Goal: Task Accomplishment & Management: Complete application form

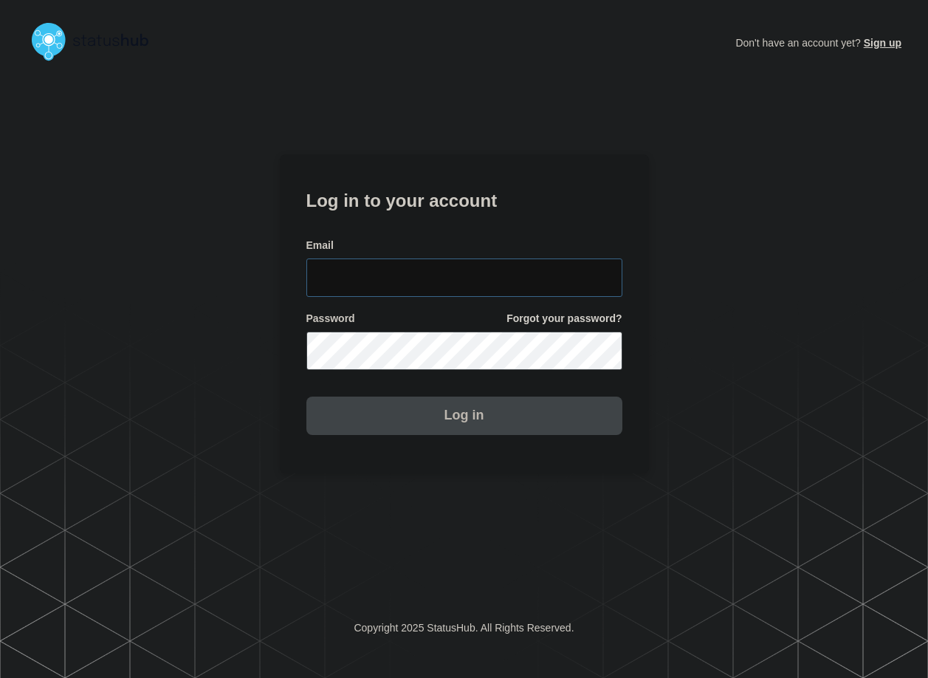
click at [439, 279] on input "email input" at bounding box center [464, 277] width 316 height 38
type input "zane.neely@conexon.us"
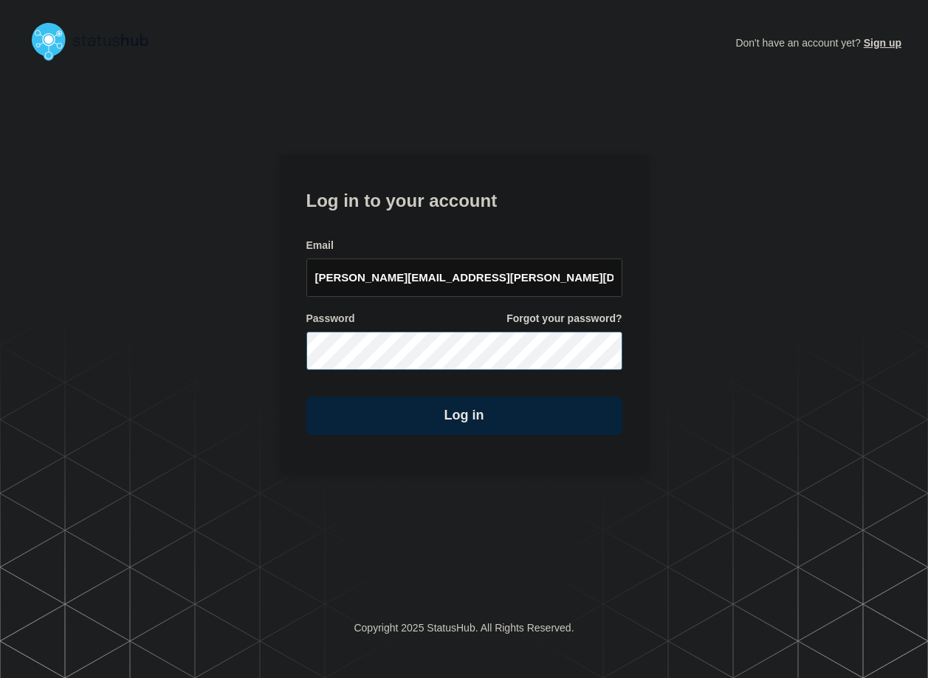
click at [306, 396] on button "Log in" at bounding box center [464, 415] width 316 height 38
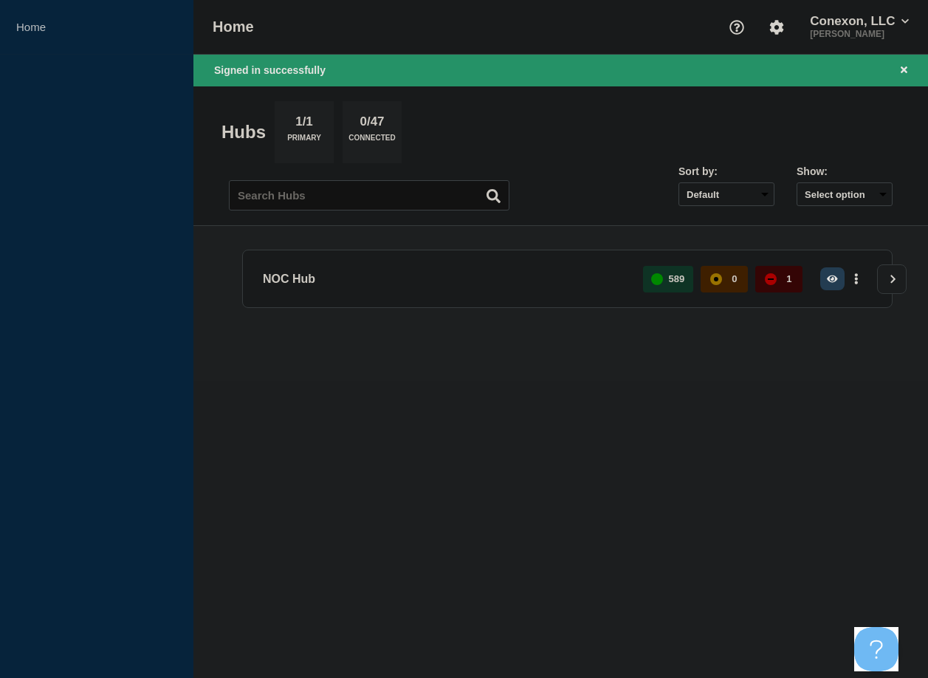
click at [840, 278] on button "button" at bounding box center [832, 278] width 24 height 23
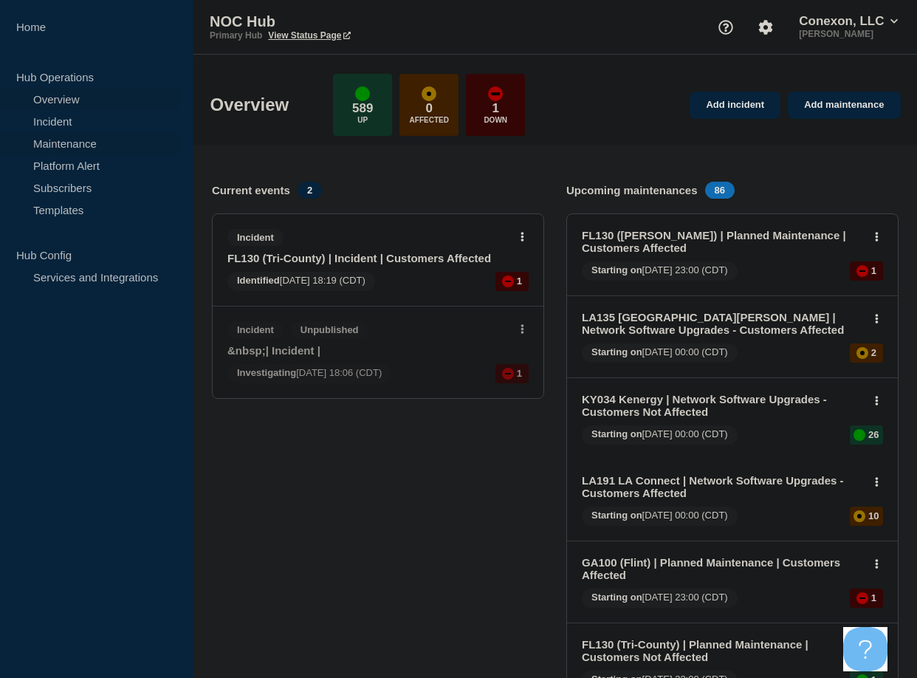
click at [80, 145] on link "Maintenance" at bounding box center [89, 143] width 179 height 22
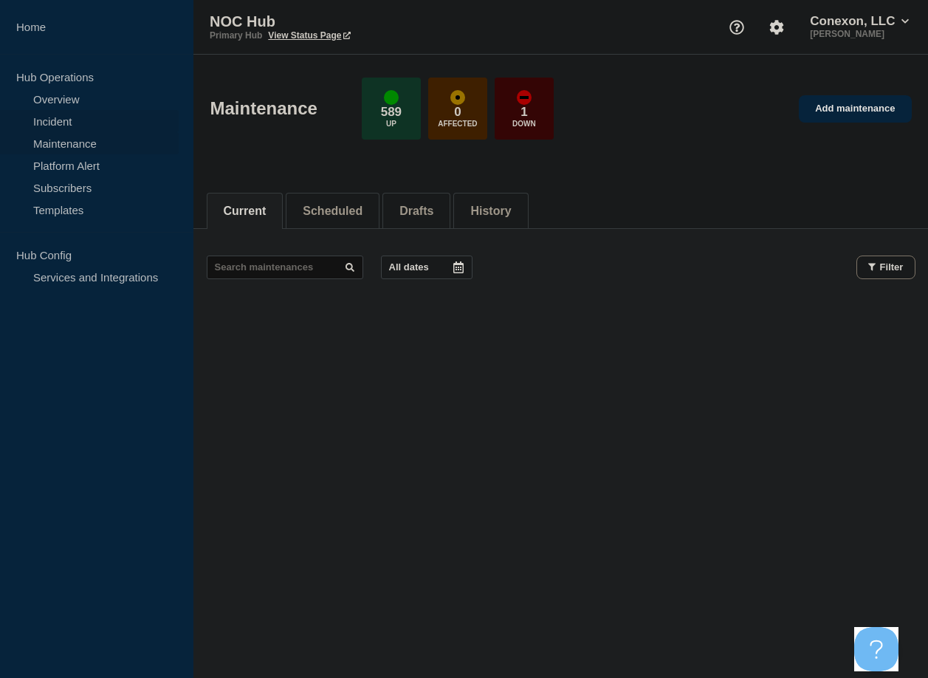
click at [55, 117] on link "Incident" at bounding box center [89, 121] width 179 height 22
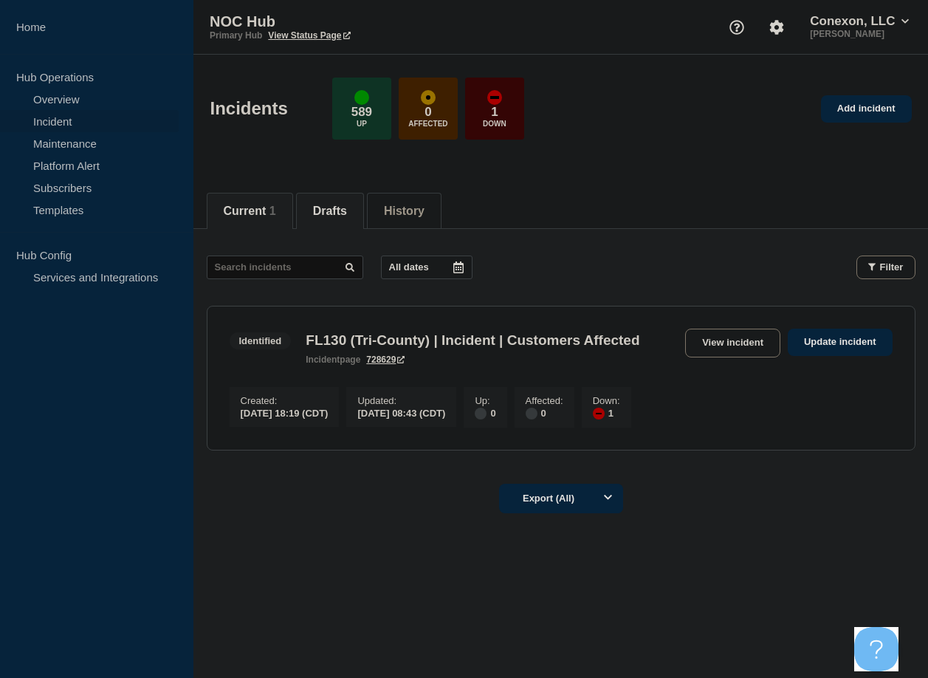
click at [328, 204] on button "Drafts" at bounding box center [330, 210] width 34 height 13
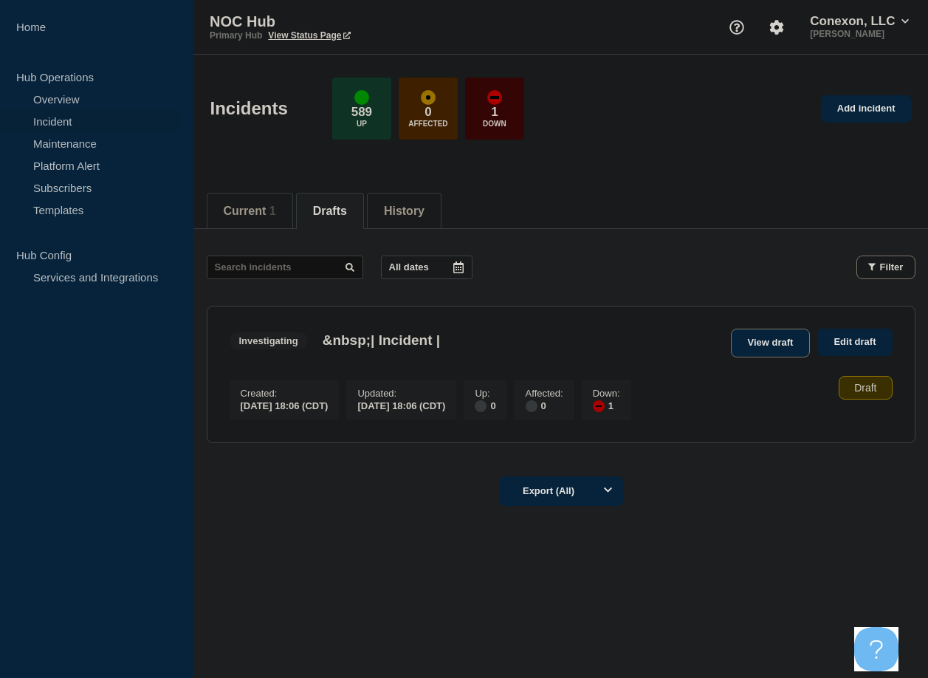
click at [761, 345] on link "View draft" at bounding box center [771, 342] width 80 height 29
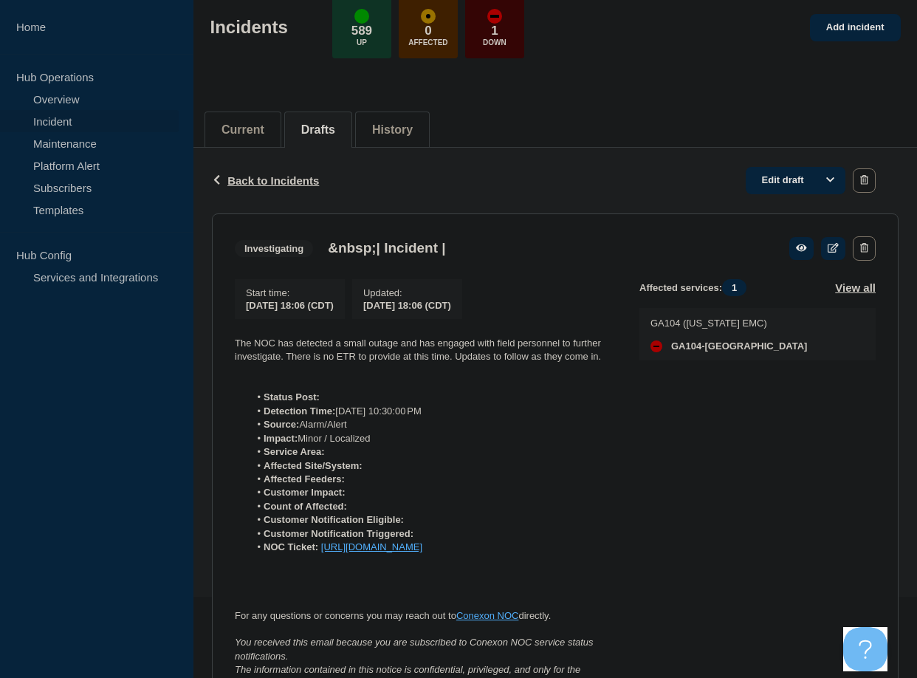
scroll to position [74, 0]
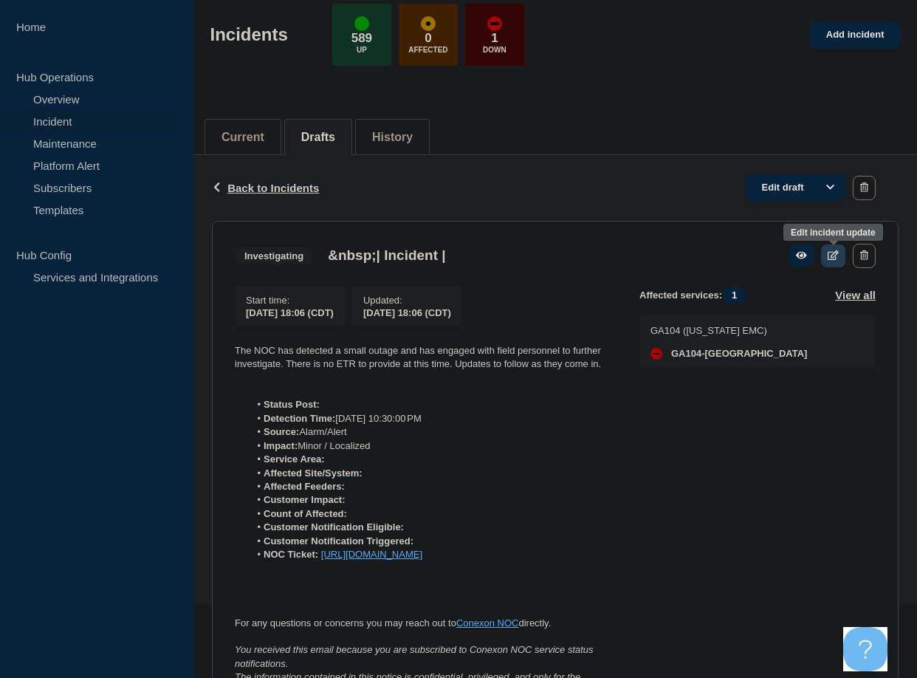
click at [833, 258] on icon at bounding box center [833, 255] width 11 height 10
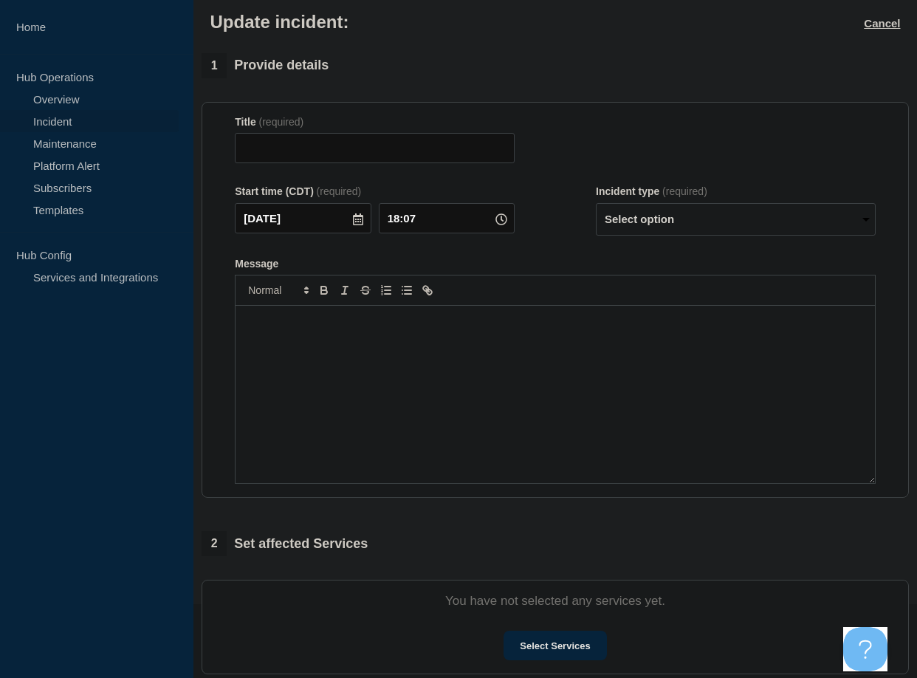
type input "&nbsp;| Incident |"
type input "18:06"
select select "investigating"
radio input "false"
radio input "true"
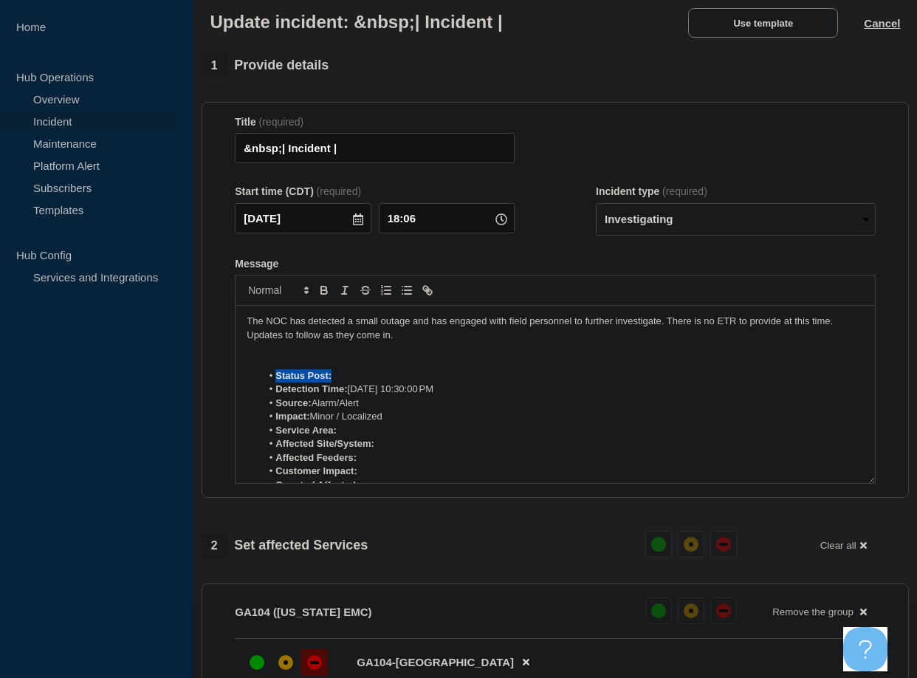
drag, startPoint x: 338, startPoint y: 379, endPoint x: 262, endPoint y: 389, distance: 76.7
click at [253, 387] on ol "Status Post: Detection Time: [DATE] 10:30:00 PM Source: Alarm/Alert Impact: Min…" at bounding box center [555, 450] width 617 height 163
drag, startPoint x: 350, startPoint y: 379, endPoint x: 228, endPoint y: 375, distance: 121.9
click at [228, 375] on section "Title (required) &nbsp;| Incident | Start time (CDT) (required) [DATE] 18:06 In…" at bounding box center [555, 300] width 707 height 396
click at [461, 366] on li "Detection Time: [DATE] 10:30:00 PM" at bounding box center [562, 362] width 602 height 13
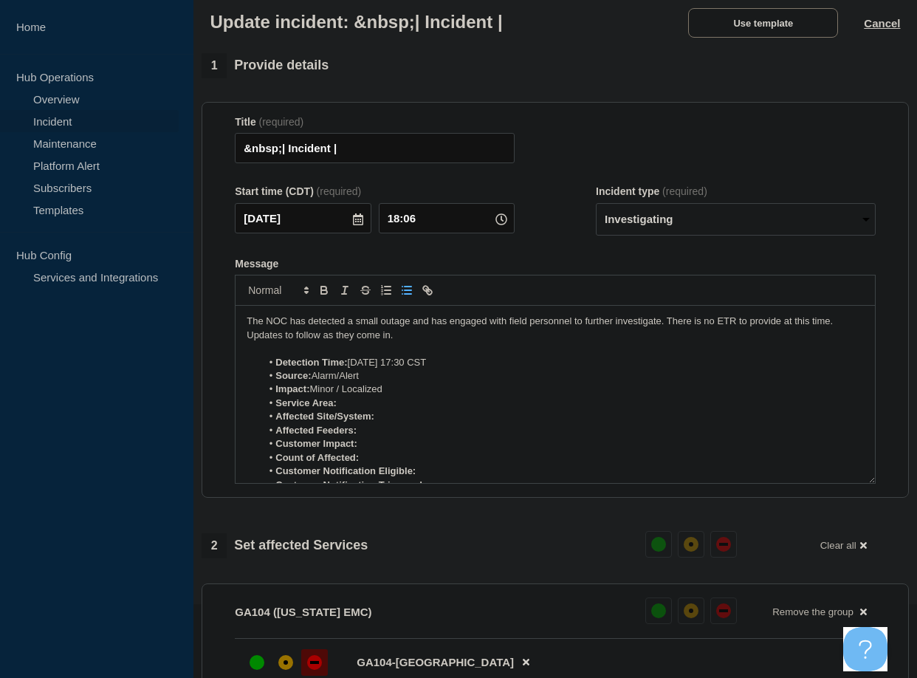
click at [374, 405] on li "Service Area:" at bounding box center [562, 402] width 602 height 13
drag, startPoint x: 340, startPoint y: 405, endPoint x: 431, endPoint y: 407, distance: 90.8
click at [429, 407] on li "Service Area: GA104-[US_STATE]" at bounding box center [562, 402] width 602 height 13
click at [413, 420] on li "Affected Site/System:" at bounding box center [562, 416] width 602 height 13
click at [378, 433] on li "Affected Feeders:" at bounding box center [562, 430] width 602 height 13
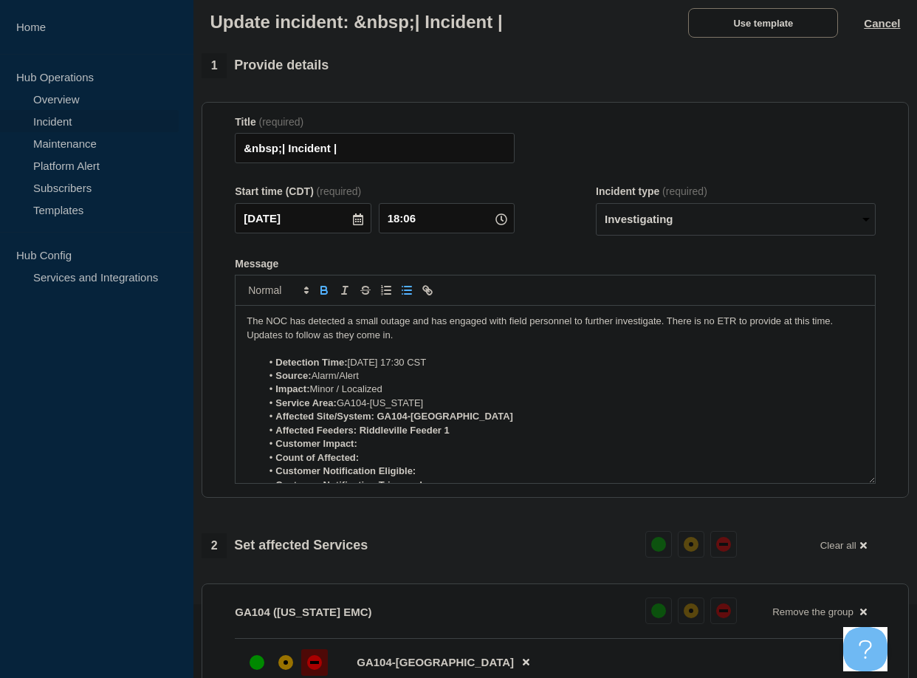
click at [372, 444] on li "Customer Impact:" at bounding box center [562, 443] width 602 height 13
click at [365, 445] on li "Customer Impact:" at bounding box center [562, 443] width 602 height 13
click at [391, 457] on li "Count of Affected:" at bounding box center [562, 457] width 602 height 13
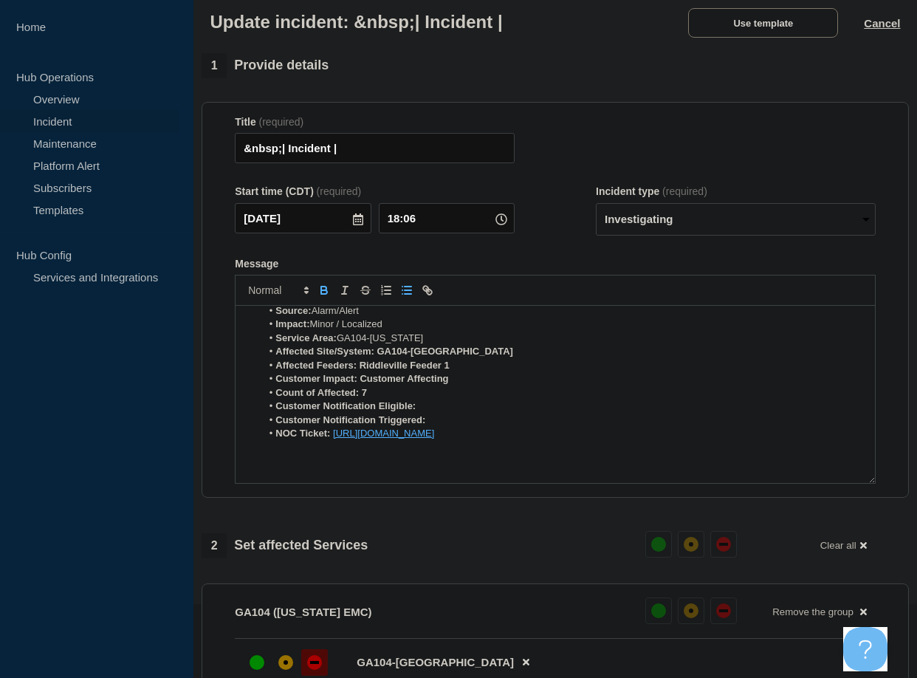
scroll to position [74, 0]
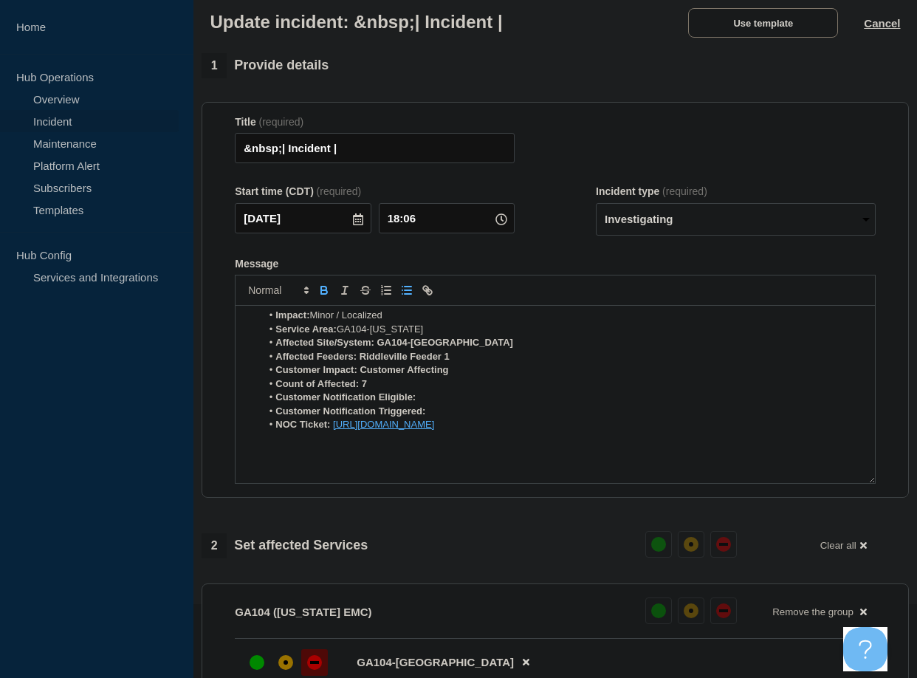
click at [424, 398] on li "Customer Notification Eligible:" at bounding box center [562, 397] width 602 height 13
click at [443, 412] on li "Customer Notification Triggered:" at bounding box center [562, 411] width 602 height 13
drag, startPoint x: 449, startPoint y: 414, endPoint x: 266, endPoint y: 411, distance: 183.1
click at [258, 409] on ol "Detection Time: [DATE] 17:30 CST Source: Alarm/Alert Impact: Minor / Localized …" at bounding box center [555, 357] width 617 height 150
click at [430, 409] on li "Customer Notification Triggered:" at bounding box center [562, 411] width 602 height 13
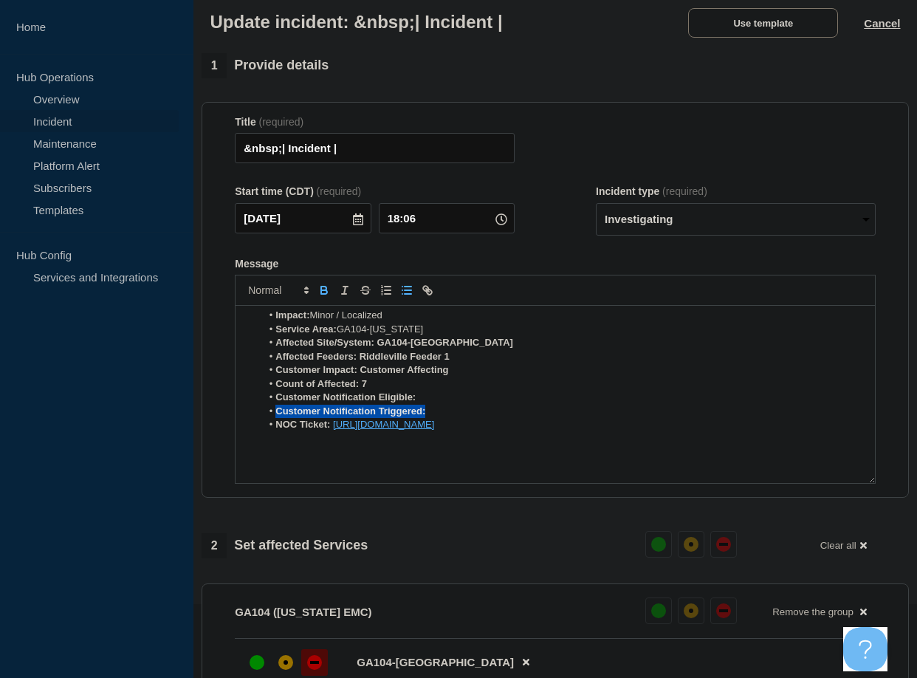
click at [439, 412] on li "Customer Notification Triggered:" at bounding box center [562, 411] width 602 height 13
drag, startPoint x: 436, startPoint y: 413, endPoint x: 243, endPoint y: 402, distance: 193.0
click at [243, 402] on div "The NOC has detected a small outage and has engaged with field personnel to fur…" at bounding box center [554, 394] width 639 height 177
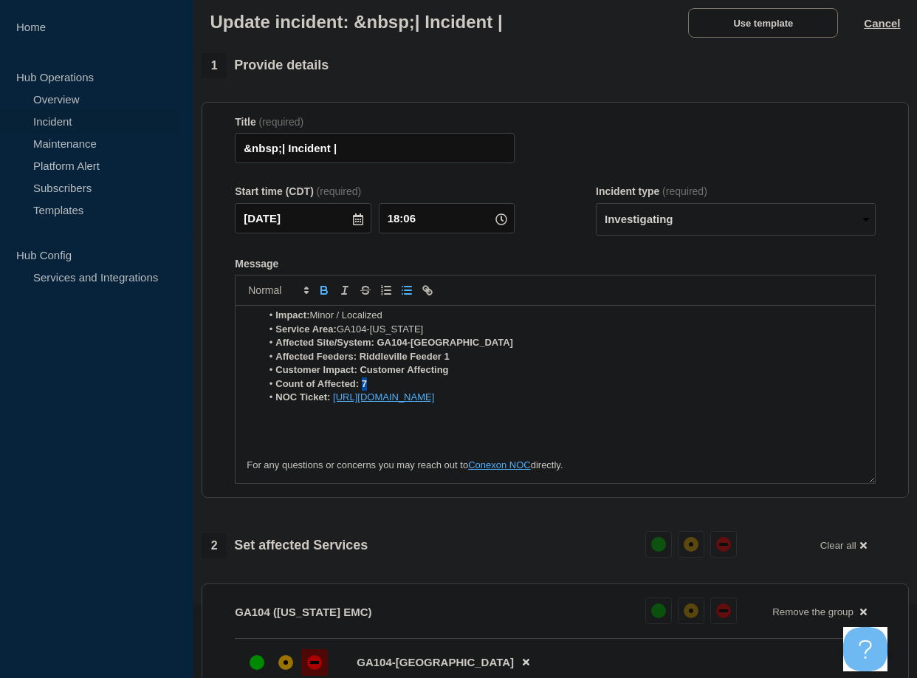
drag, startPoint x: 363, startPoint y: 388, endPoint x: 398, endPoint y: 388, distance: 34.7
click at [398, 388] on li "Count of Affected: 7" at bounding box center [562, 383] width 602 height 13
drag, startPoint x: 361, startPoint y: 376, endPoint x: 472, endPoint y: 377, distance: 111.5
click at [472, 376] on li "Customer Impact: Customer Affecting" at bounding box center [562, 369] width 602 height 13
drag, startPoint x: 359, startPoint y: 363, endPoint x: 467, endPoint y: 363, distance: 107.8
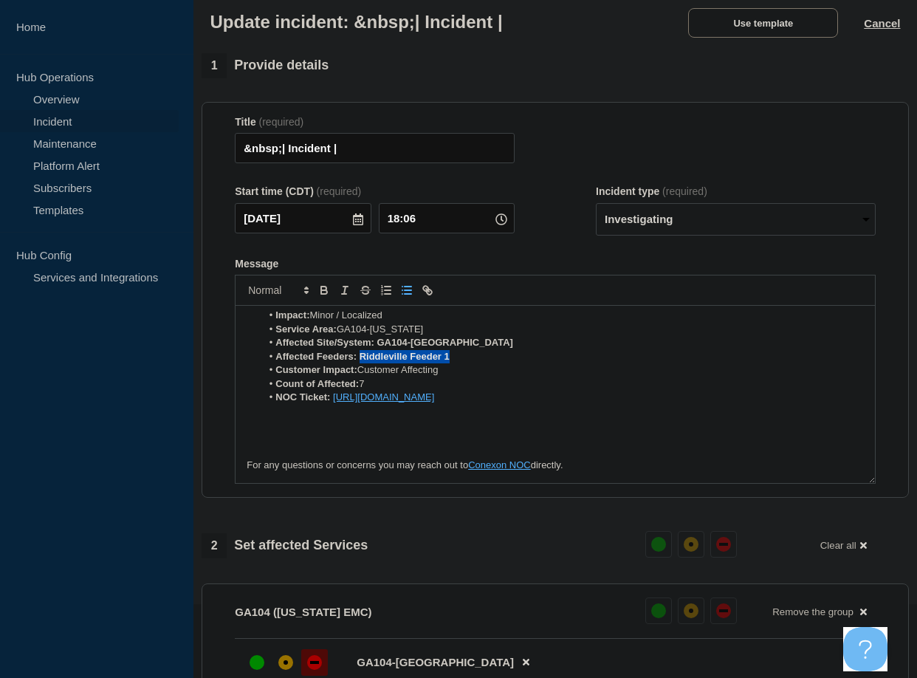
click at [467, 363] on li "Affected Feeders: Riddleville Feeder 1" at bounding box center [562, 356] width 602 height 13
drag, startPoint x: 379, startPoint y: 347, endPoint x: 483, endPoint y: 349, distance: 104.1
click at [483, 349] on li "Affected Site/System: GA104-[GEOGRAPHIC_DATA]" at bounding box center [562, 342] width 602 height 13
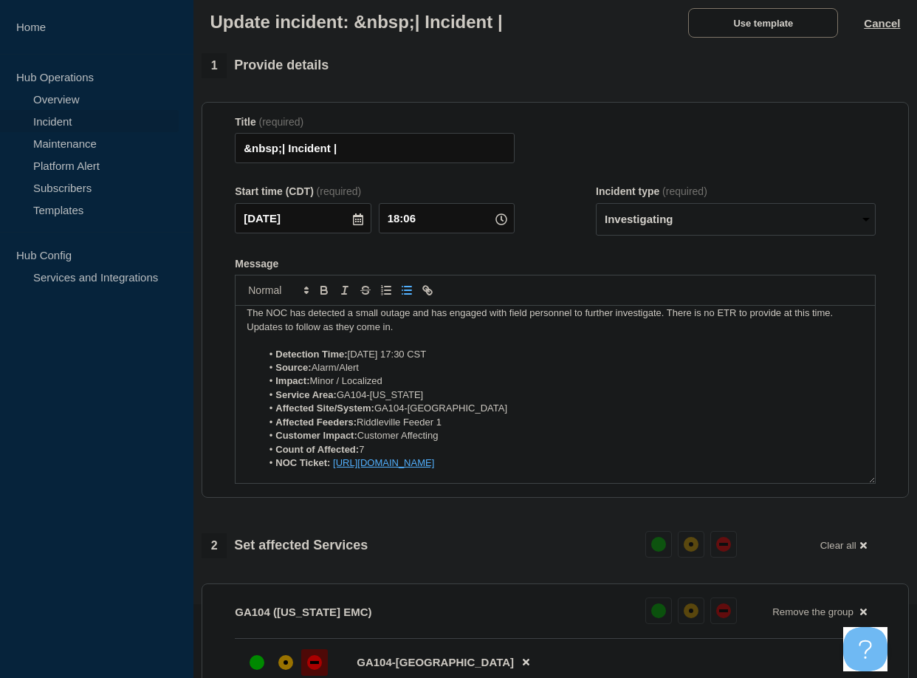
scroll to position [0, 0]
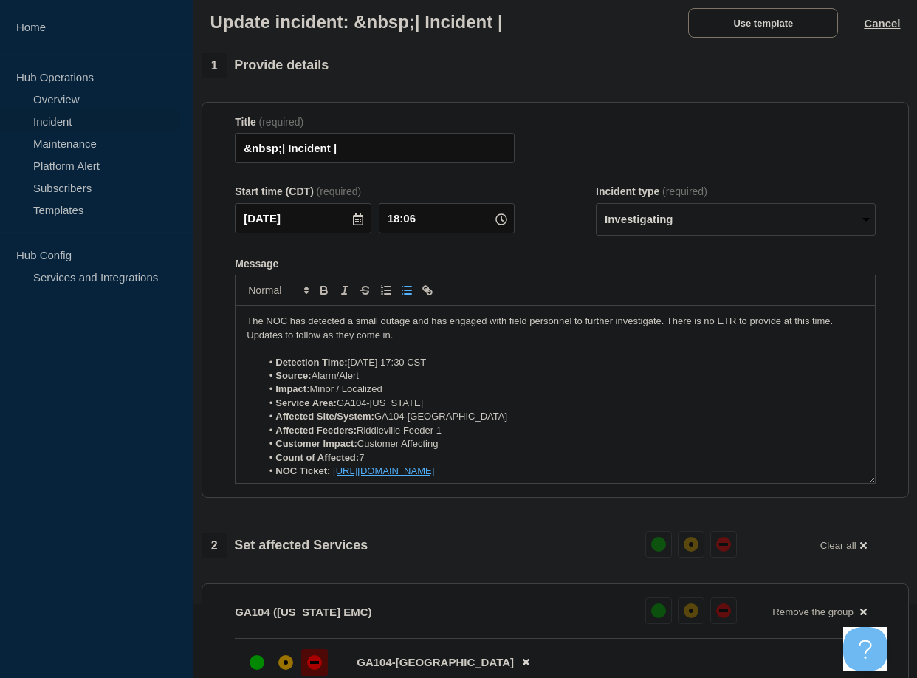
click at [410, 338] on p "The NOC has detected a small outage and has engaged with field personnel to fur…" at bounding box center [555, 327] width 617 height 27
drag, startPoint x: 283, startPoint y: 156, endPoint x: 405, endPoint y: 223, distance: 139.7
click at [157, 159] on div "Home Hub Operations Overview Incident Maintenance Platform Alert Subscribers Te…" at bounding box center [458, 461] width 917 height 1071
click at [452, 163] on input "GA104 ([US_STATE])| Incident |" at bounding box center [375, 148] width 280 height 30
click at [355, 163] on input "GA104 ([US_STATE])| Incident |" at bounding box center [375, 148] width 280 height 30
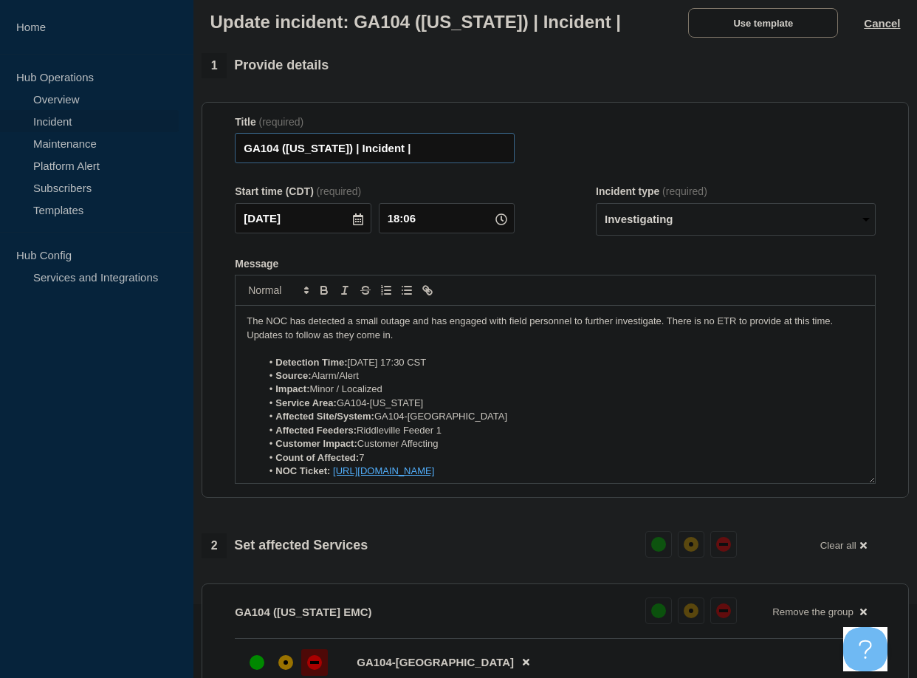
click at [455, 163] on input "GA104 ([US_STATE]) | Incident |" at bounding box center [375, 148] width 280 height 30
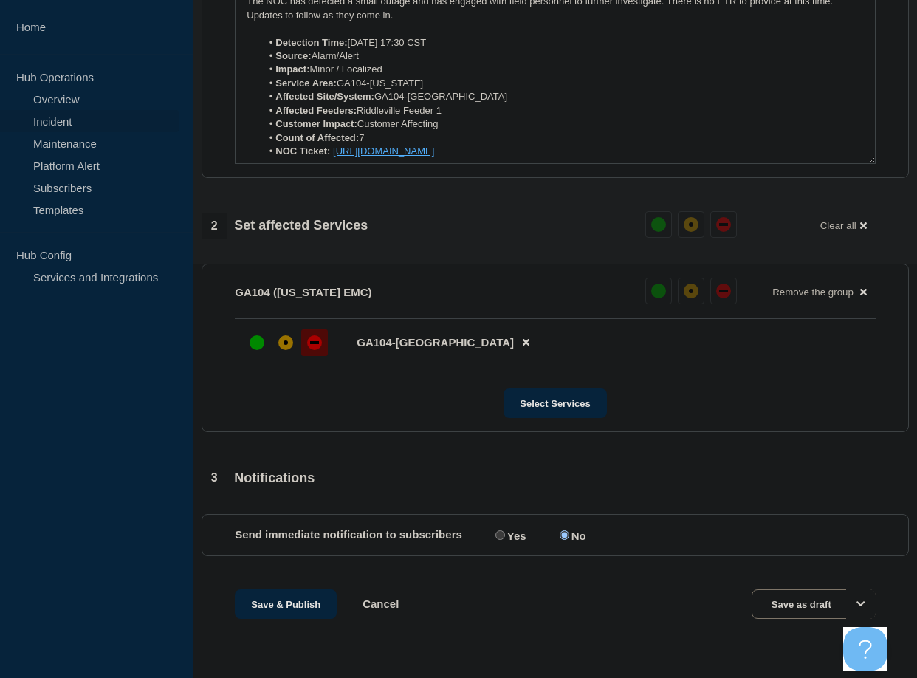
scroll to position [422, 0]
type input "GA104 ([US_STATE]) | Incident | Customer Affecting"
click at [499, 535] on input "Yes" at bounding box center [500, 535] width 10 height 10
radio input "true"
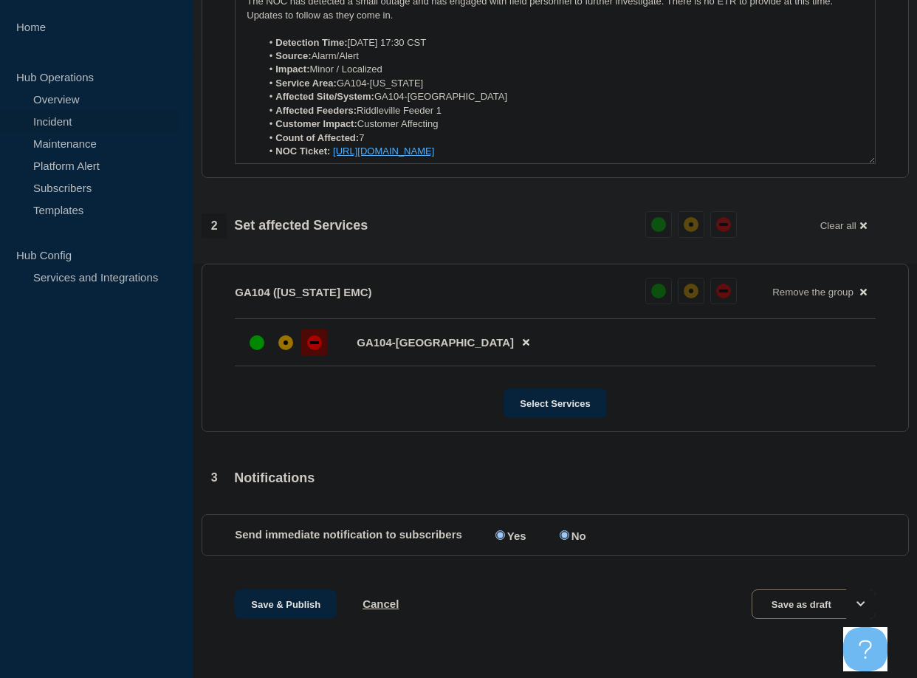
radio input "false"
click at [292, 599] on button "Save & Publish" at bounding box center [286, 604] width 102 height 30
